Goal: Information Seeking & Learning: Learn about a topic

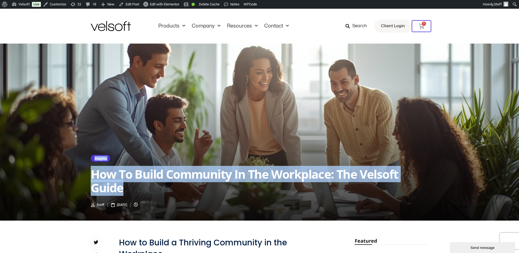
drag, startPoint x: 130, startPoint y: 189, endPoint x: 89, endPoint y: 177, distance: 43.0
click at [89, 177] on div "insights How to Build Community in the Workplace: The Velsoft Guide Steff [DATE]" at bounding box center [259, 132] width 519 height 177
copy div "insights How to Build Community in the Workplace: The Velsoft Guide"
